Goal: Information Seeking & Learning: Learn about a topic

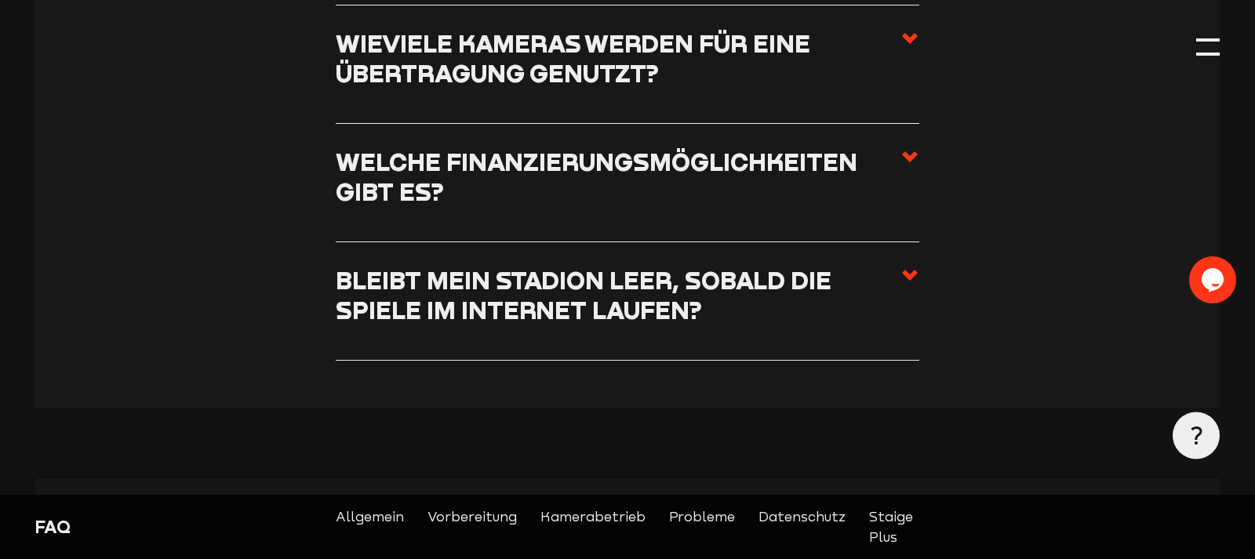
click at [755, 149] on h3 "Welche Finanzierungsmöglichkeiten gibt es?" at bounding box center [618, 176] width 565 height 59
click at [0, 0] on input "Welche Finanzierungsmöglichkeiten gibt es?" at bounding box center [0, 0] width 0 height 0
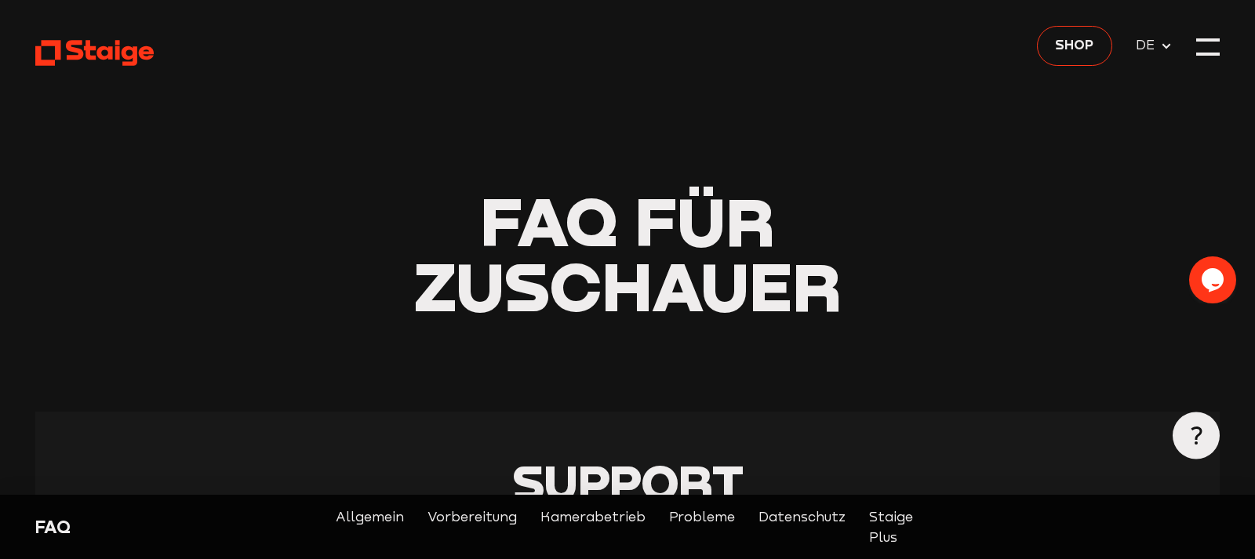
click at [1217, 46] on div at bounding box center [1208, 47] width 24 height 24
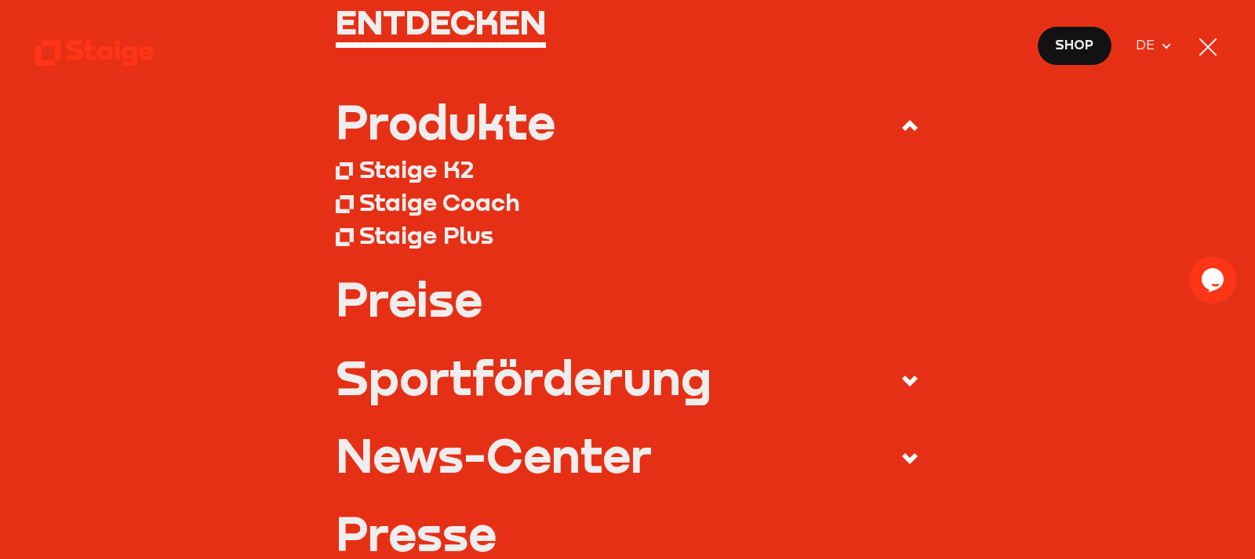
scroll to position [204, 0]
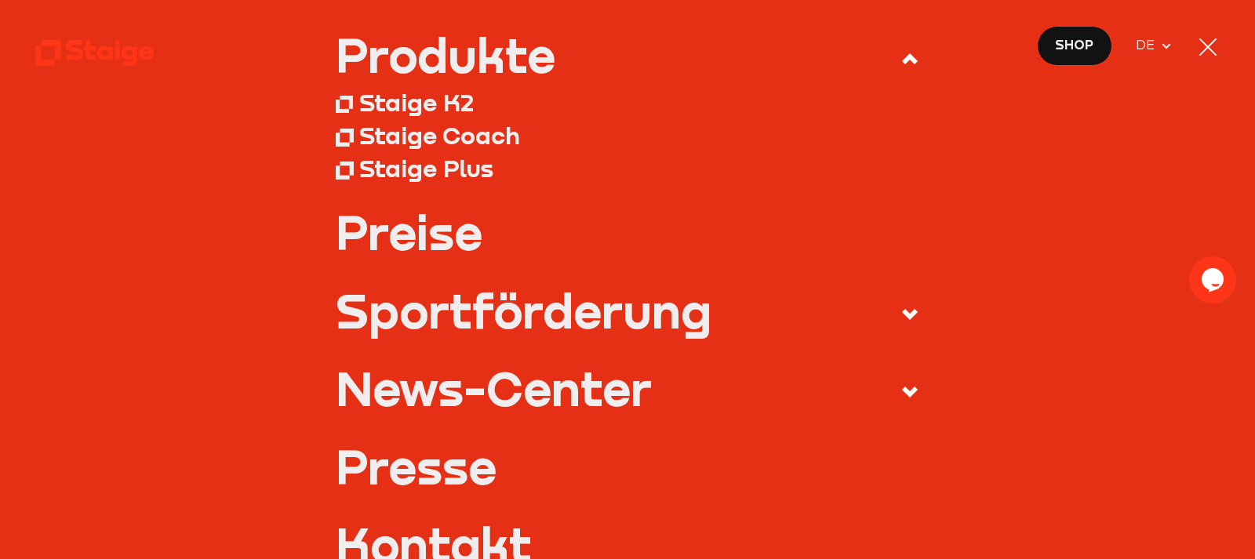
click at [439, 234] on link "Preise" at bounding box center [628, 232] width 584 height 47
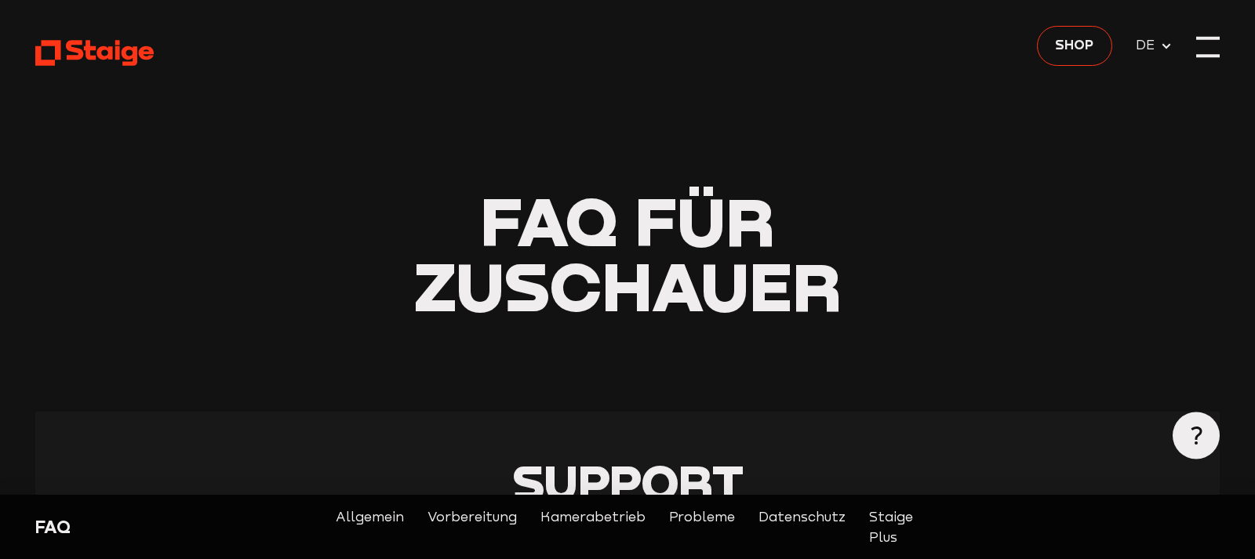
click at [1215, 45] on div at bounding box center [1208, 47] width 24 height 24
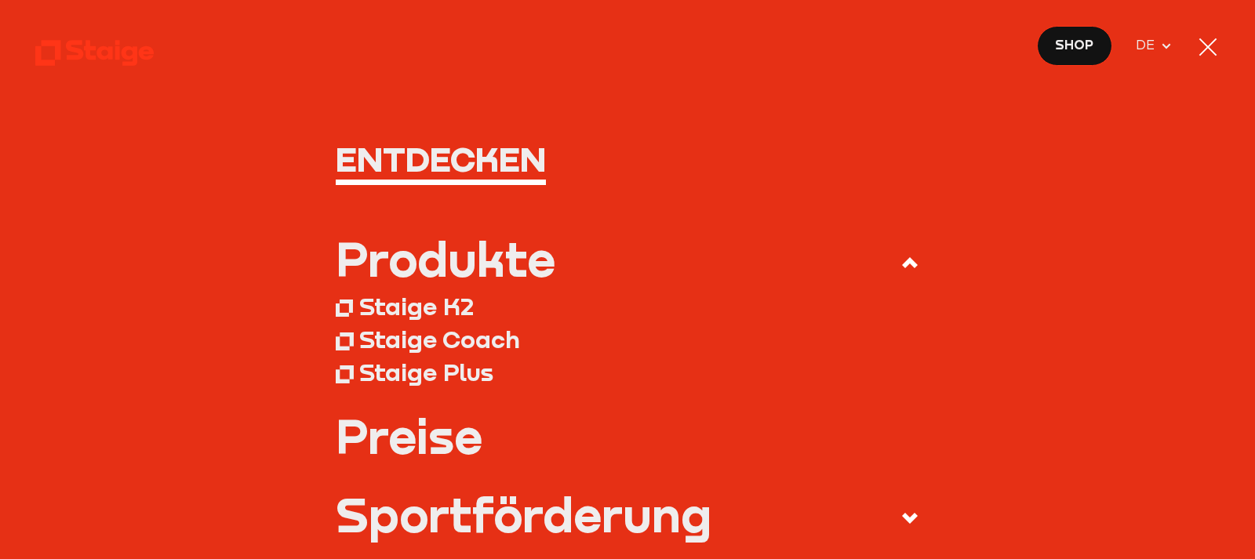
click at [383, 438] on link "Preise" at bounding box center [628, 436] width 584 height 47
